Goal: Contribute content: Add original content to the website for others to see

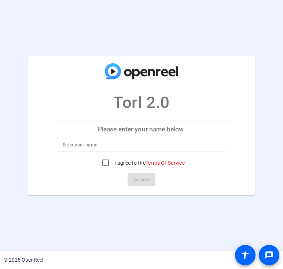
click at [175, 125] on p "Please enter your name below." at bounding box center [141, 129] width 181 height 18
click at [155, 146] on input at bounding box center [141, 145] width 157 height 9
type input "[PERSON_NAME]"
click at [105, 164] on input "I agree to the Terms Of Service" at bounding box center [105, 163] width 15 height 15
checkbox input "true"
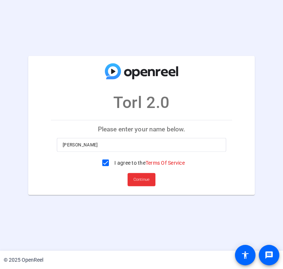
click at [146, 180] on span "Continue" at bounding box center [141, 179] width 16 height 11
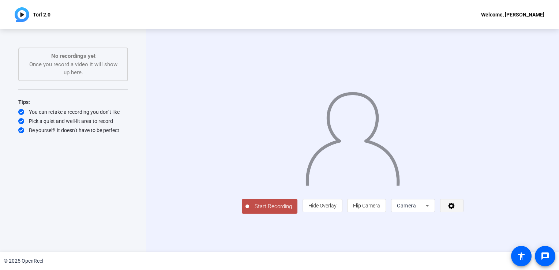
click at [455, 209] on icon at bounding box center [451, 206] width 7 height 7
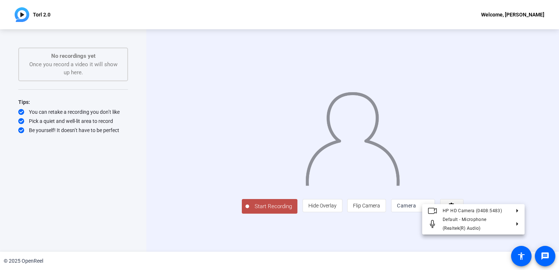
click at [512, 239] on div at bounding box center [279, 135] width 559 height 270
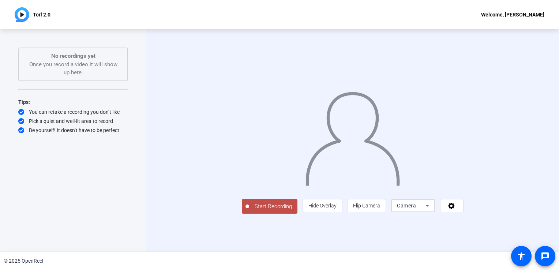
click at [432, 210] on icon at bounding box center [427, 205] width 9 height 9
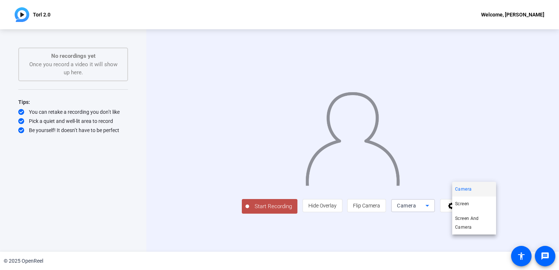
click at [492, 241] on div at bounding box center [279, 135] width 559 height 270
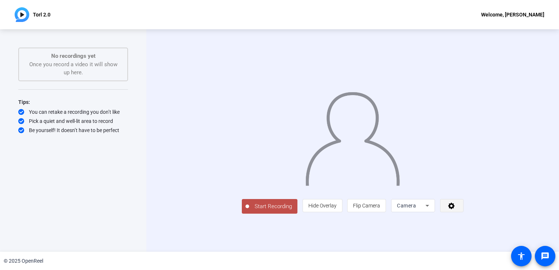
click at [456, 209] on icon at bounding box center [452, 205] width 8 height 7
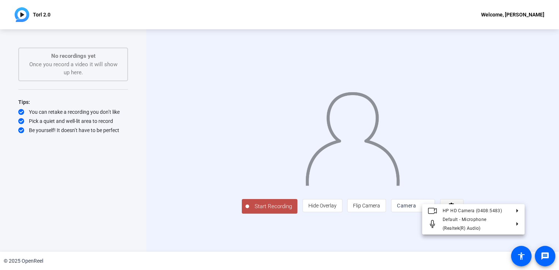
click at [509, 240] on div at bounding box center [279, 135] width 559 height 270
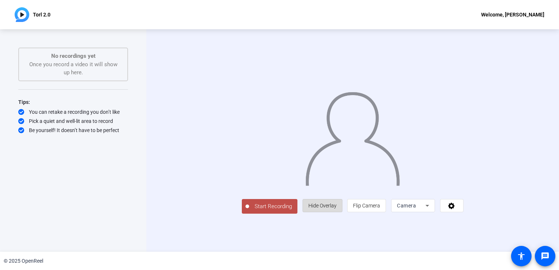
click at [337, 209] on span "Hide Overlay" at bounding box center [323, 206] width 28 height 6
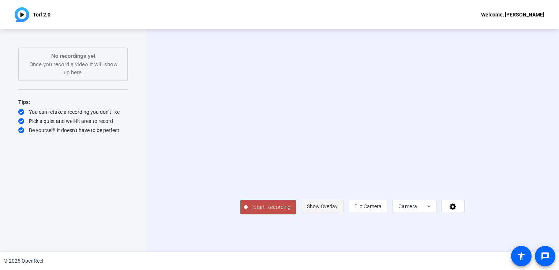
click at [338, 209] on span "Show Overlay" at bounding box center [322, 206] width 31 height 6
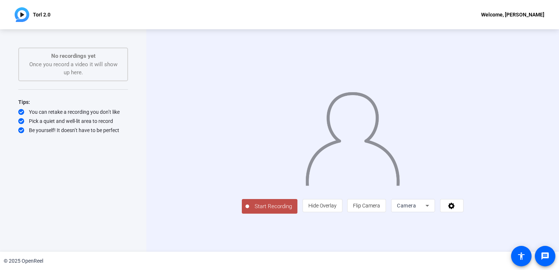
click at [249, 211] on span "Start Recording" at bounding box center [273, 206] width 48 height 8
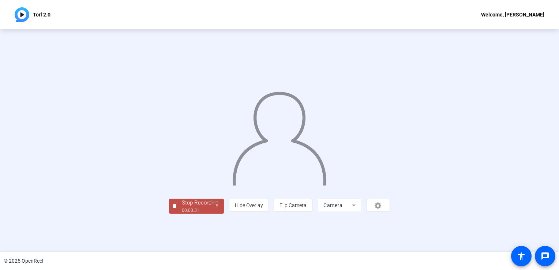
click at [390, 161] on div at bounding box center [279, 130] width 221 height 124
click at [130, 253] on div "© 2025 OpenReel" at bounding box center [279, 261] width 559 height 18
click at [327, 113] on img at bounding box center [280, 136] width 96 height 100
click at [303, 179] on img at bounding box center [280, 136] width 96 height 100
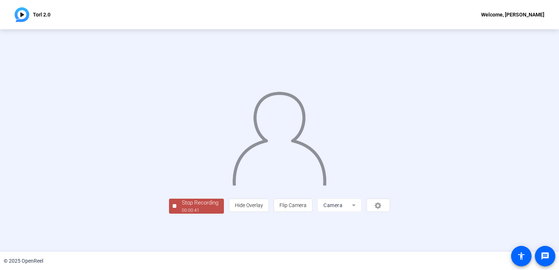
click at [182, 207] on div "Stop Recording" at bounding box center [200, 203] width 37 height 8
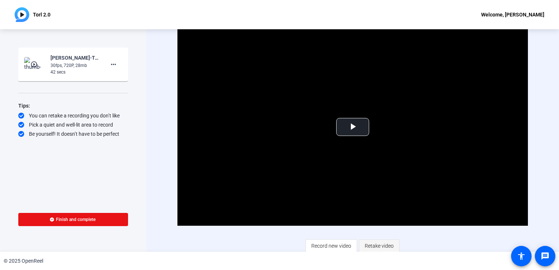
click at [378, 244] on span "Retake video" at bounding box center [379, 246] width 29 height 14
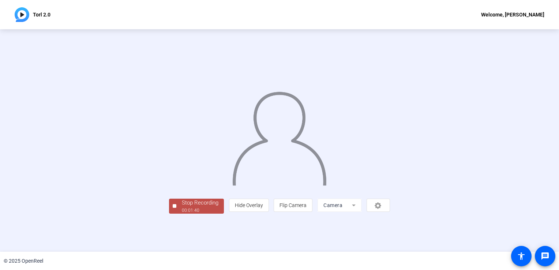
scroll to position [15, 0]
click at [390, 212] on div "person Hide Overlay flip Flip Camera Camera" at bounding box center [309, 205] width 161 height 13
click at [512, 192] on div "Stop Recording 00:01:45 person Hide Overlay flip Flip Camera Camera" at bounding box center [279, 141] width 475 height 146
click at [362, 212] on mat-form-field "Camera" at bounding box center [340, 205] width 44 height 13
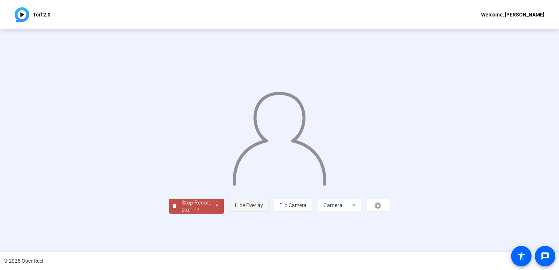
click at [263, 208] on span "Hide Overlay" at bounding box center [249, 205] width 28 height 6
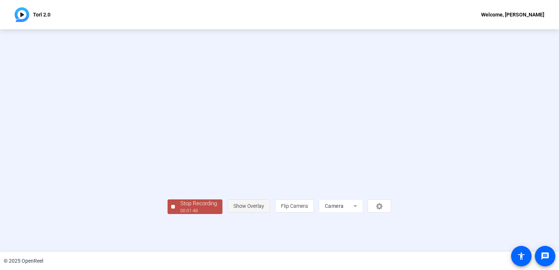
click at [264, 209] on span "Show Overlay" at bounding box center [249, 206] width 31 height 6
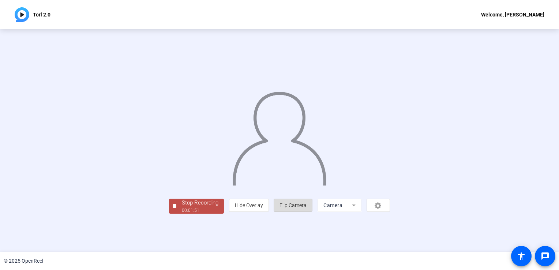
click at [307, 208] on span "Flip Camera" at bounding box center [293, 205] width 27 height 6
click at [362, 212] on mat-form-field "Camera" at bounding box center [340, 205] width 44 height 13
click at [182, 214] on div "00:01:58" at bounding box center [200, 210] width 37 height 7
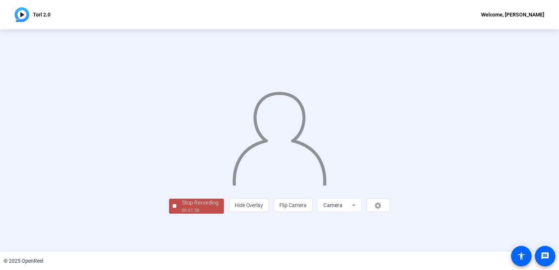
scroll to position [0, 0]
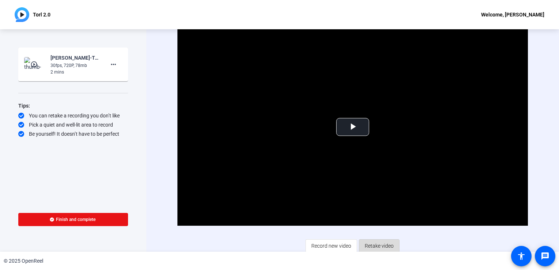
click at [374, 246] on span "Retake video" at bounding box center [379, 246] width 29 height 14
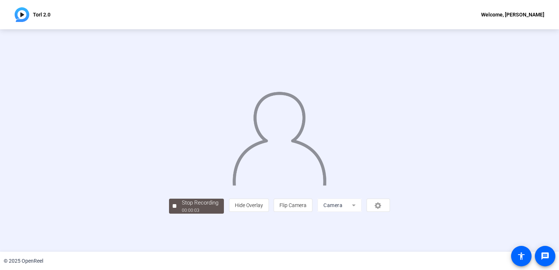
drag, startPoint x: 555, startPoint y: 154, endPoint x: 547, endPoint y: 221, distance: 67.5
click at [547, 221] on div "Stop Recording 00:00:03 person Hide Overlay flip Flip Camera Camera" at bounding box center [279, 140] width 559 height 223
click at [182, 214] on div "00:00:07" at bounding box center [200, 210] width 37 height 7
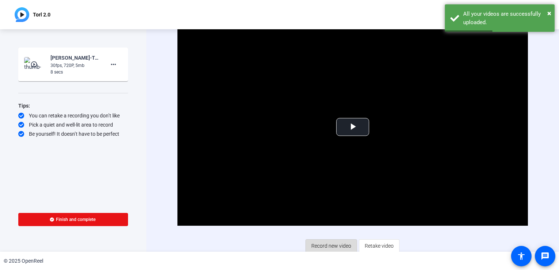
click at [331, 247] on span "Record new video" at bounding box center [331, 246] width 40 height 14
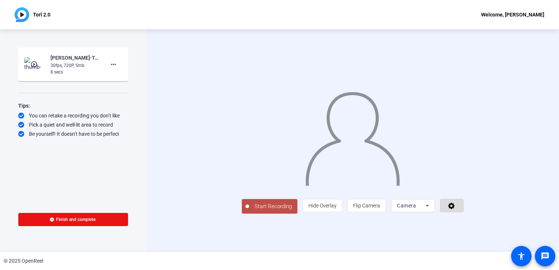
click at [456, 209] on icon at bounding box center [452, 205] width 8 height 7
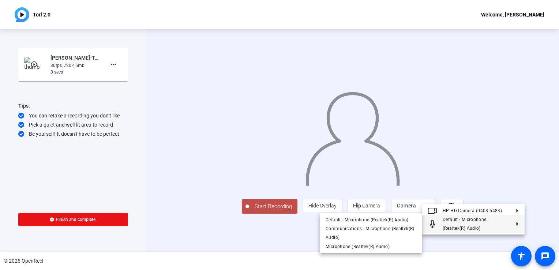
click at [212, 240] on div at bounding box center [279, 135] width 559 height 270
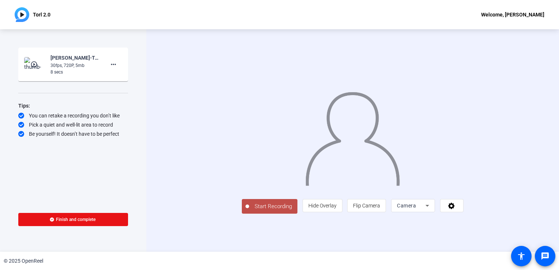
click at [249, 211] on span "Start Recording" at bounding box center [273, 206] width 48 height 8
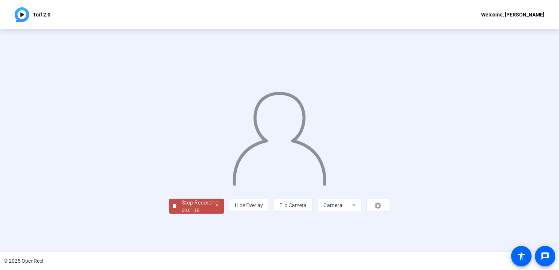
click at [371, 187] on div at bounding box center [279, 130] width 221 height 124
click at [182, 207] on div "Stop Recording" at bounding box center [200, 203] width 37 height 8
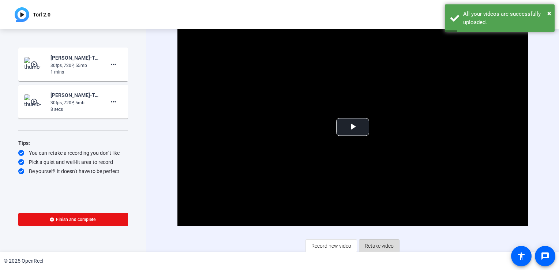
click at [378, 244] on span "Retake video" at bounding box center [379, 246] width 29 height 14
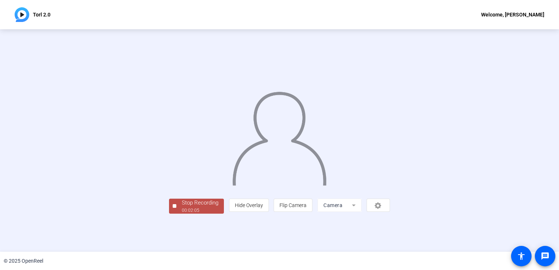
click at [373, 192] on div at bounding box center [279, 130] width 221 height 124
click at [232, 186] on img at bounding box center [280, 136] width 96 height 100
click at [182, 207] on div "Stop Recording" at bounding box center [200, 203] width 37 height 8
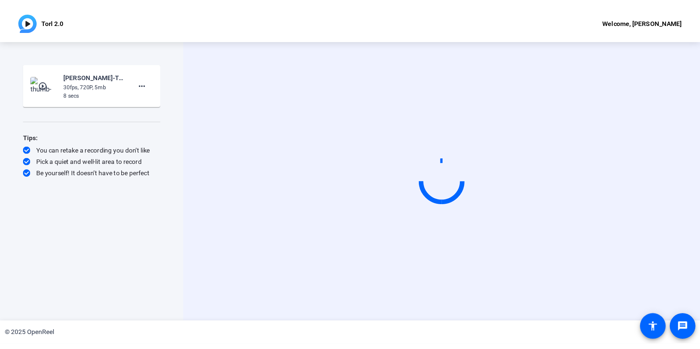
scroll to position [0, 0]
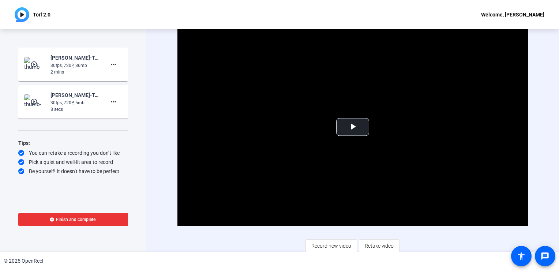
click at [64, 219] on span "Finish and complete" at bounding box center [76, 220] width 40 height 6
